Goal: Communication & Community: Connect with others

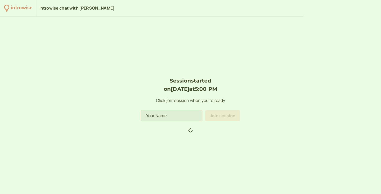
click at [176, 113] on input at bounding box center [171, 115] width 61 height 11
click at [171, 117] on input at bounding box center [171, 115] width 61 height 11
type input "[PERSON_NAME]"
click at [223, 102] on p "Click join session when you're ready" at bounding box center [190, 100] width 99 height 7
click at [178, 118] on input "[PERSON_NAME]" at bounding box center [171, 115] width 61 height 11
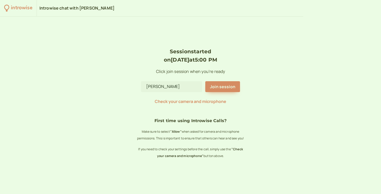
click at [210, 94] on div "Session started on [DATE] 5:00 PM Click join session when you're ready [PERSON_…" at bounding box center [190, 76] width 99 height 58
click at [212, 88] on span "Join session" at bounding box center [222, 87] width 25 height 6
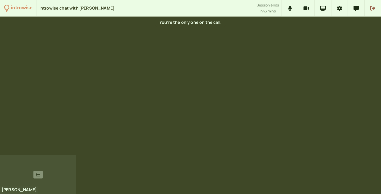
click at [24, 182] on div at bounding box center [38, 174] width 76 height 39
click at [308, 8] on icon at bounding box center [306, 8] width 6 height 4
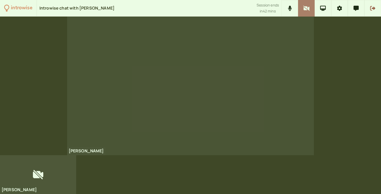
click at [306, 6] on icon at bounding box center [306, 8] width 6 height 5
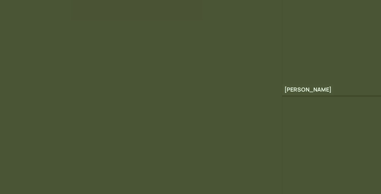
click at [261, 83] on video at bounding box center [151, 106] width 303 height 178
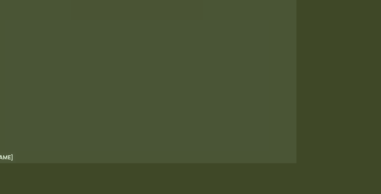
click at [255, 81] on div at bounding box center [190, 86] width 247 height 139
